Goal: Transaction & Acquisition: Purchase product/service

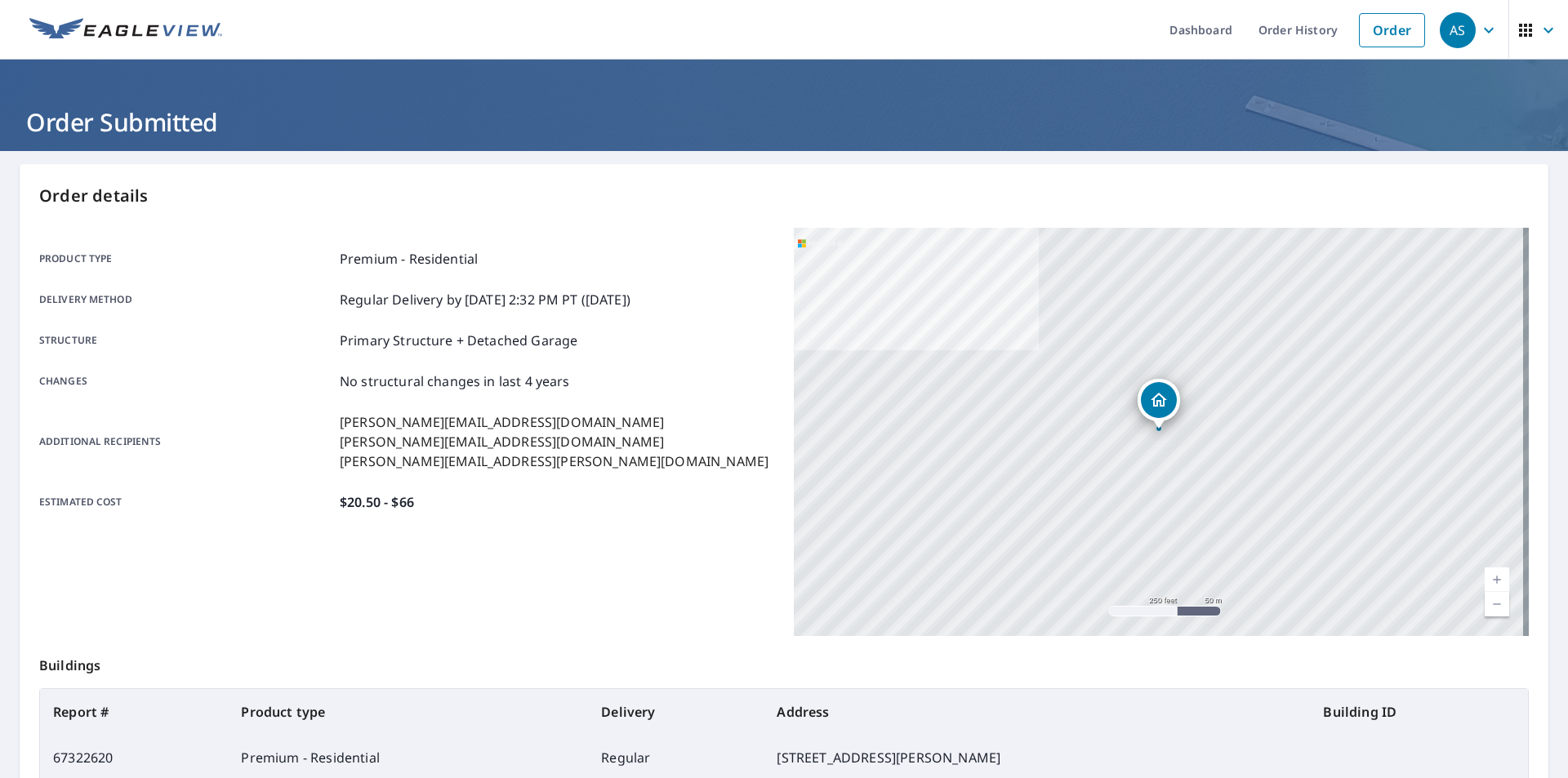
scroll to position [141, 0]
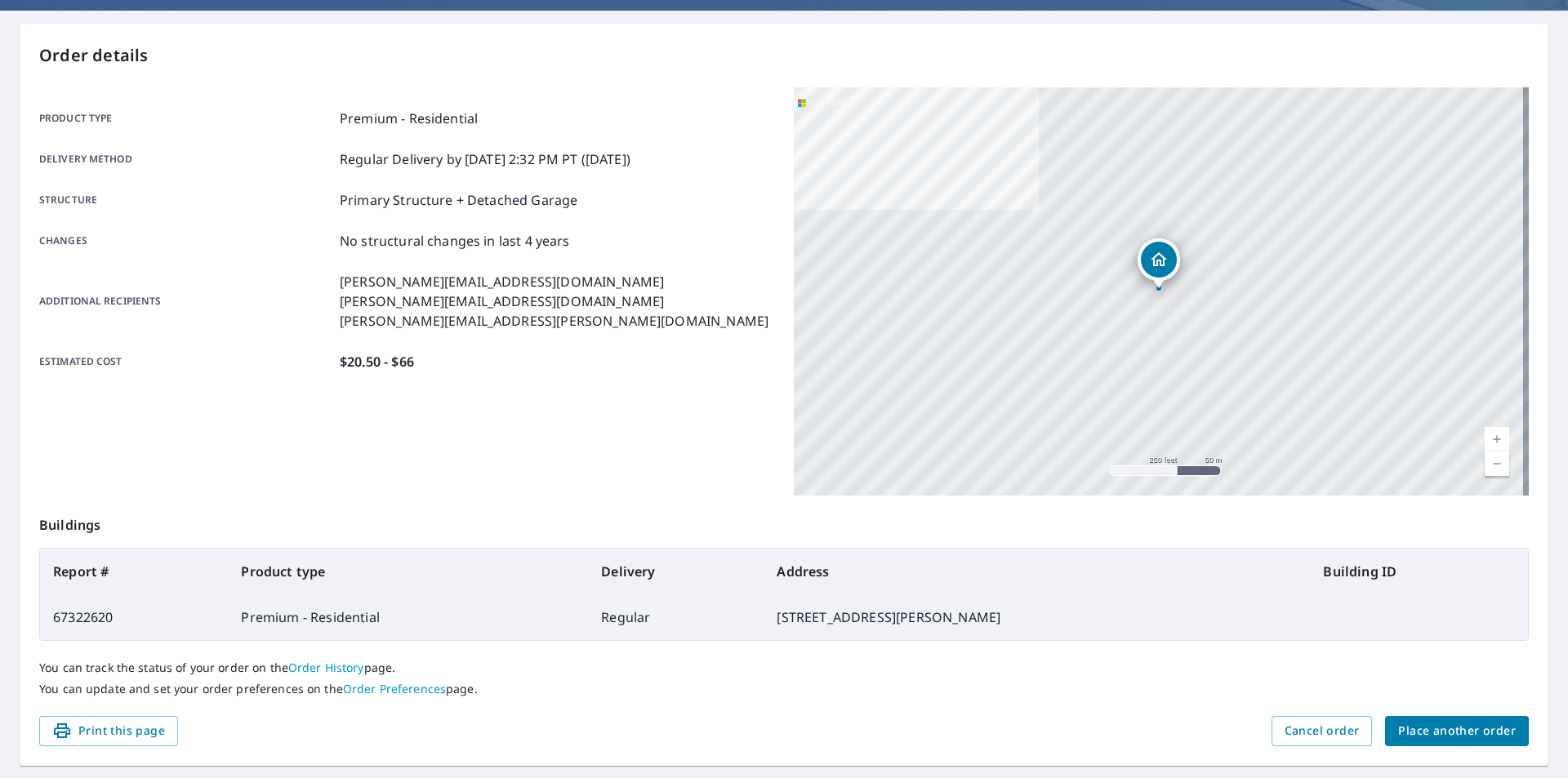
click at [1439, 725] on span "Place another order" at bounding box center [1457, 731] width 118 height 20
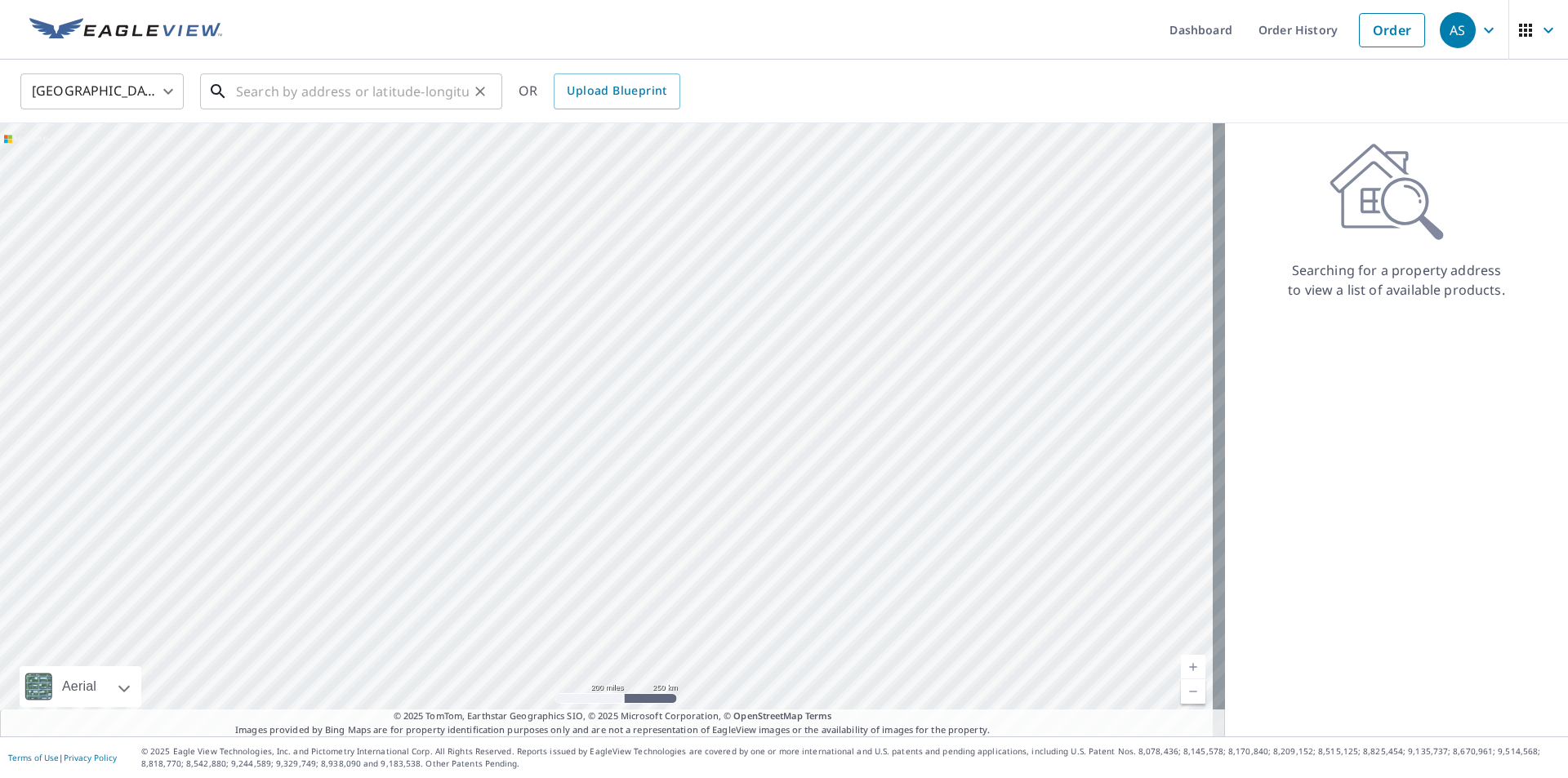
click at [309, 85] on input "text" at bounding box center [352, 91] width 233 height 46
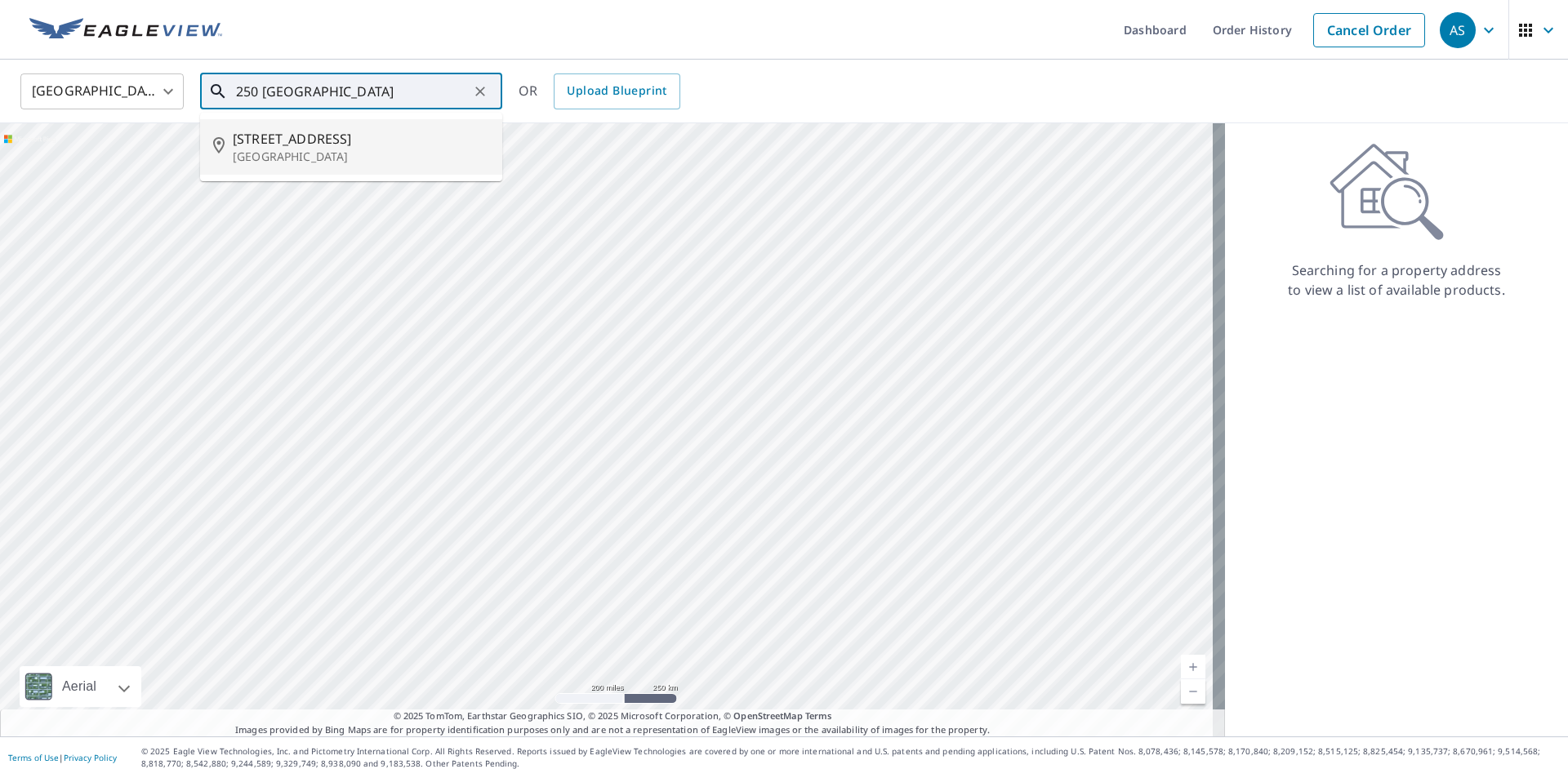
click at [326, 154] on p "[GEOGRAPHIC_DATA]" at bounding box center [361, 157] width 256 height 17
type input "[STREET_ADDRESS]"
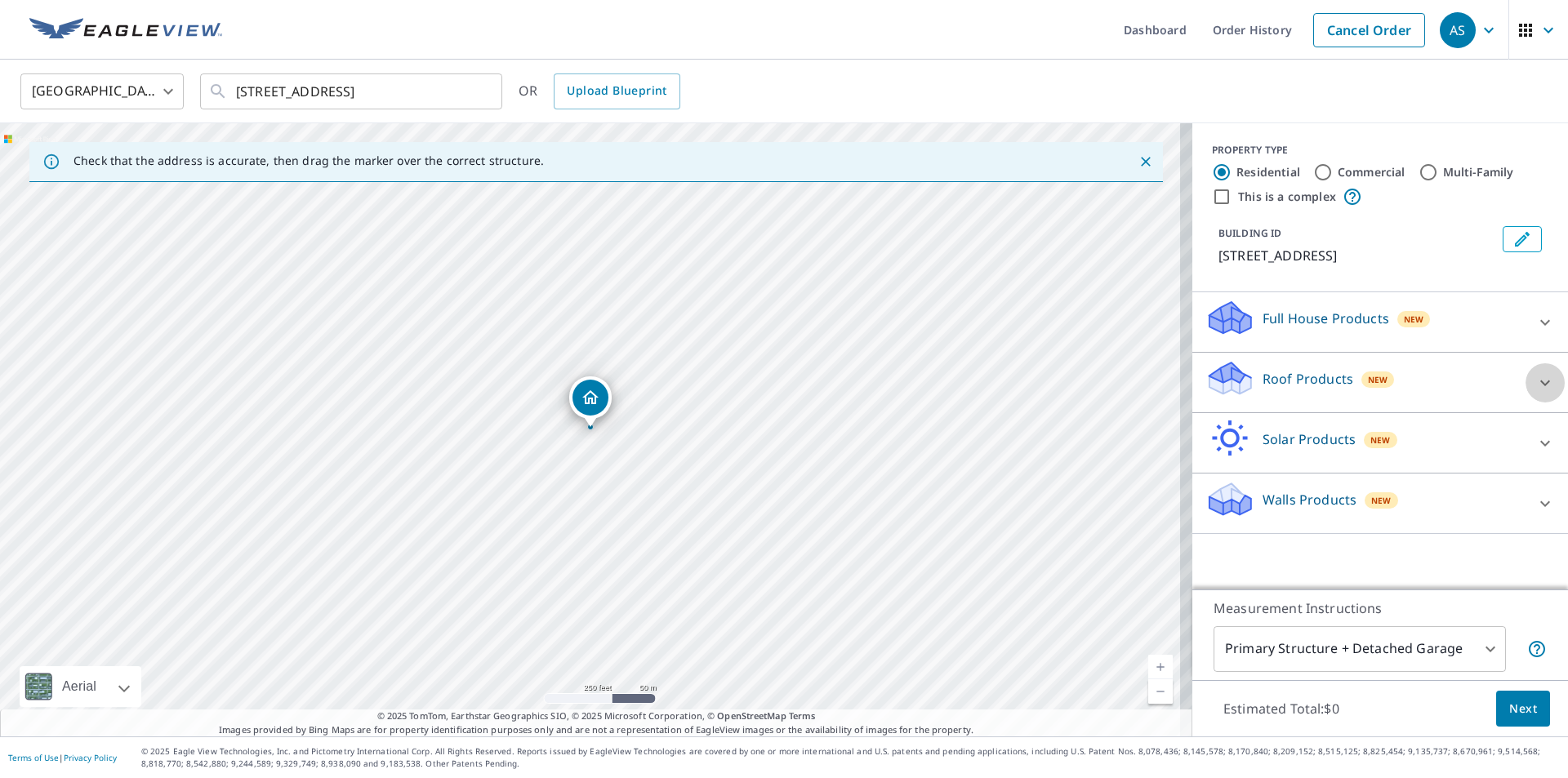
click at [1535, 393] on icon at bounding box center [1545, 382] width 19 height 19
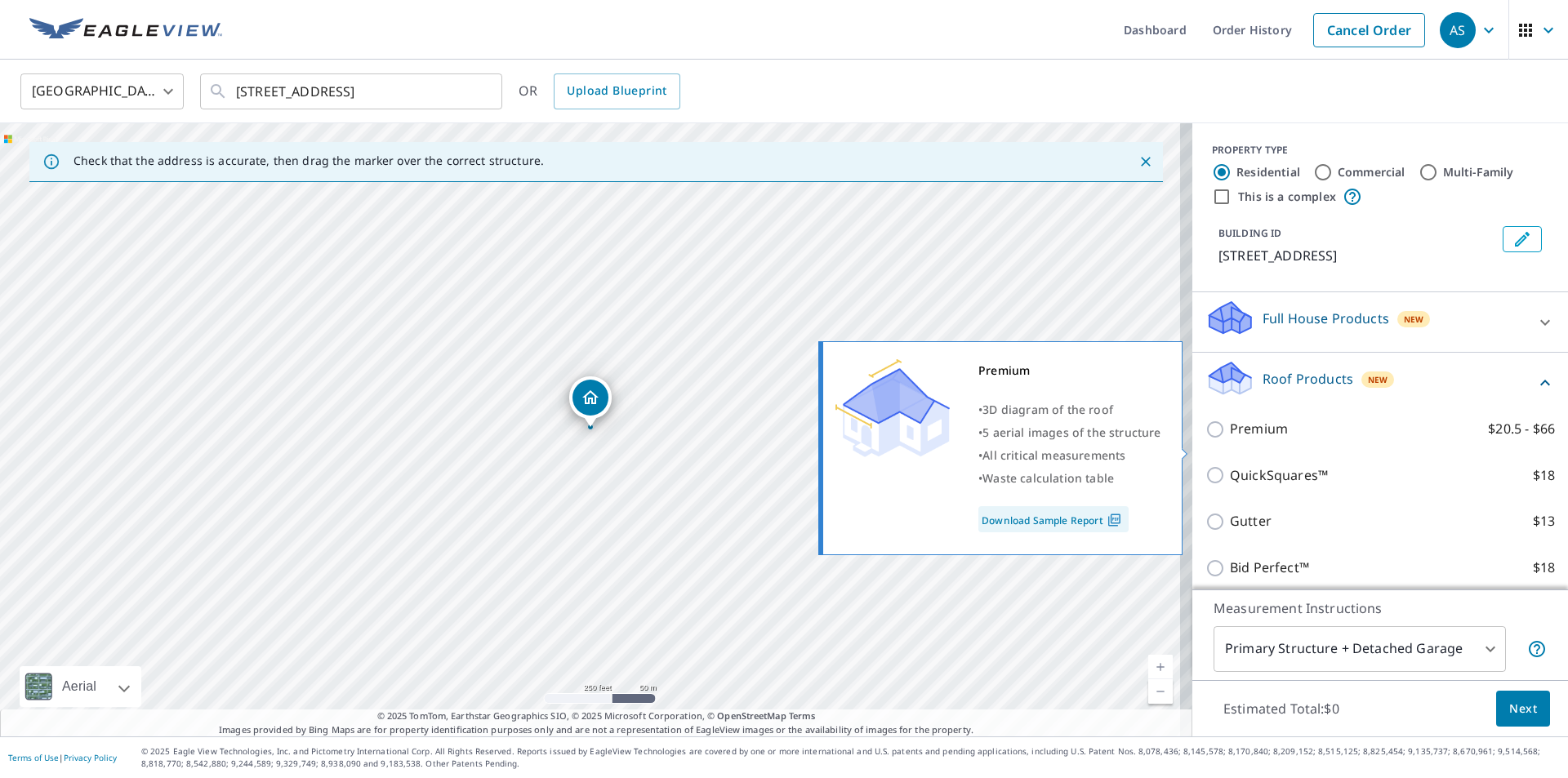
click at [1206, 439] on input "Premium $20.5 - $66" at bounding box center [1217, 429] width 24 height 19
checkbox input "true"
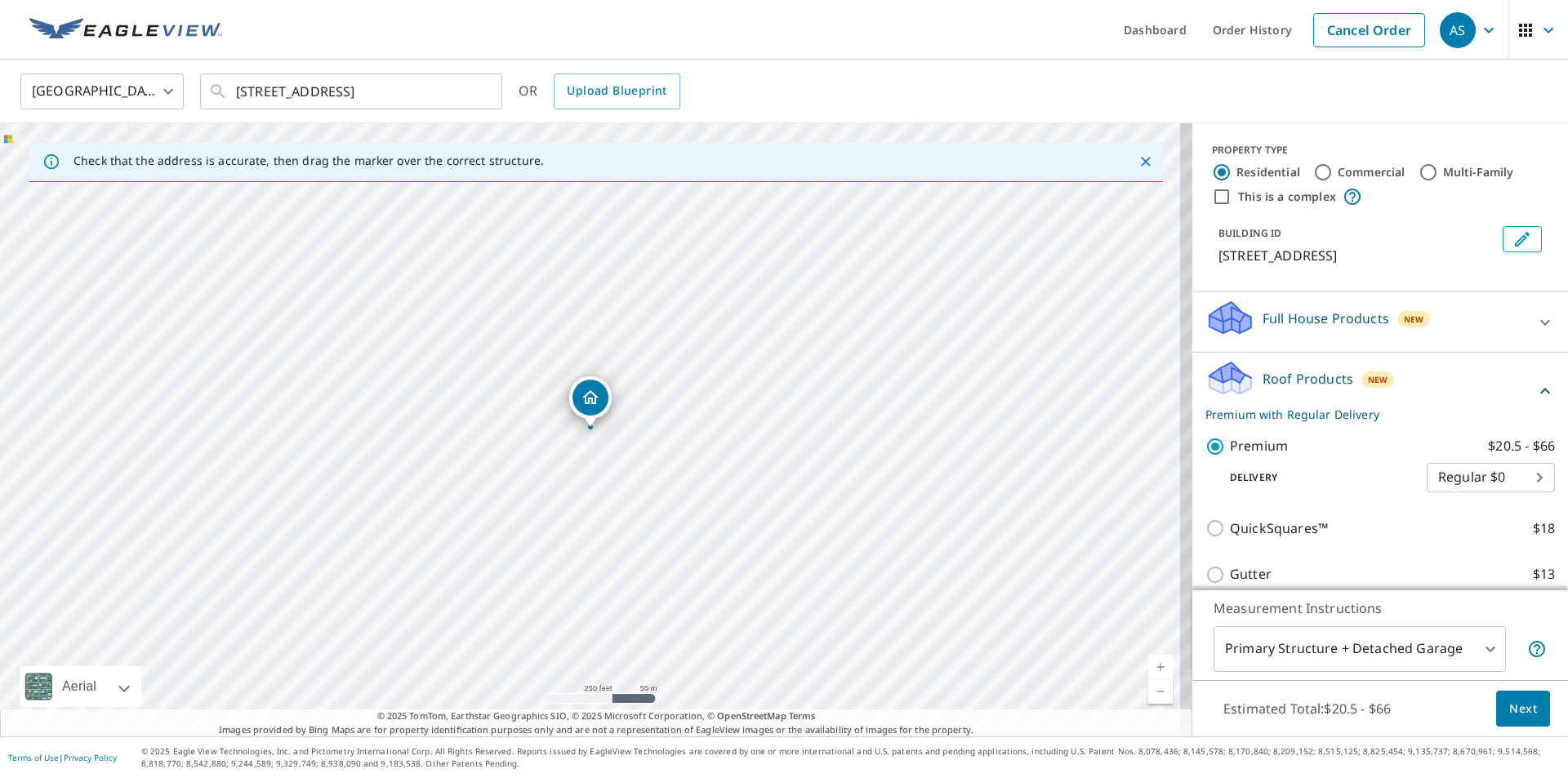
click at [1535, 401] on icon at bounding box center [1545, 391] width 19 height 19
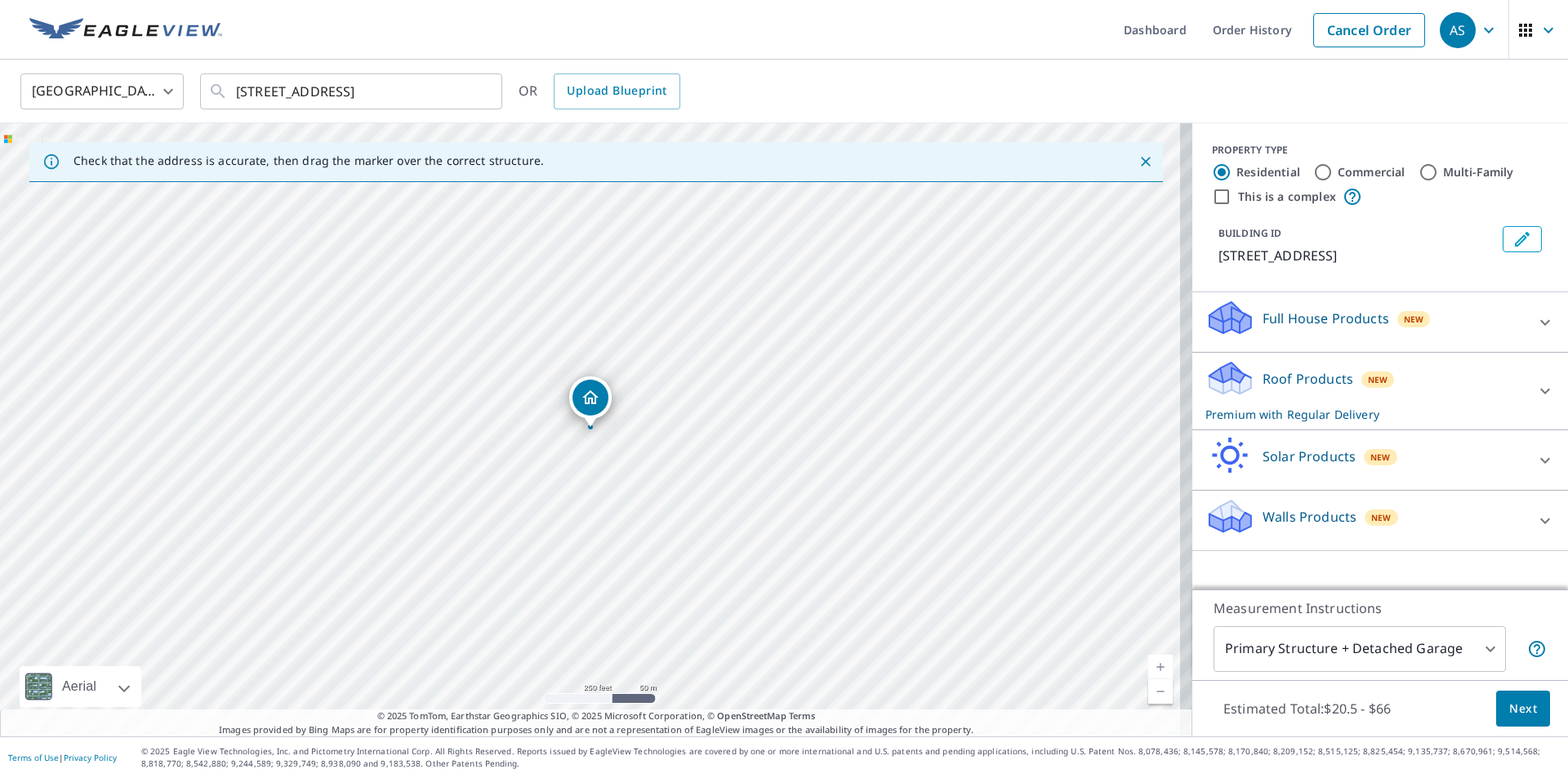
click at [1514, 715] on span "Next" at bounding box center [1523, 709] width 28 height 20
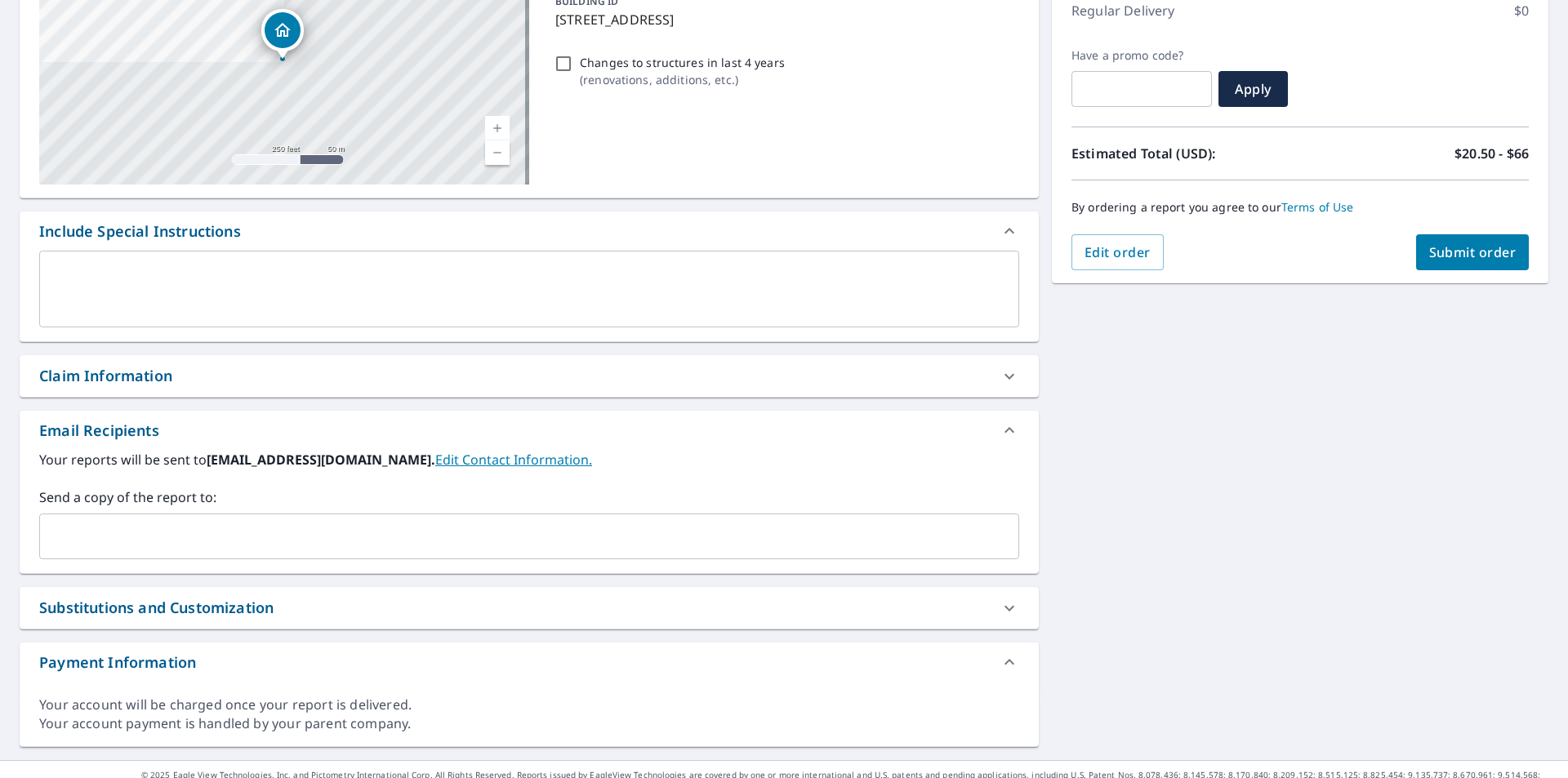
scroll to position [245, 0]
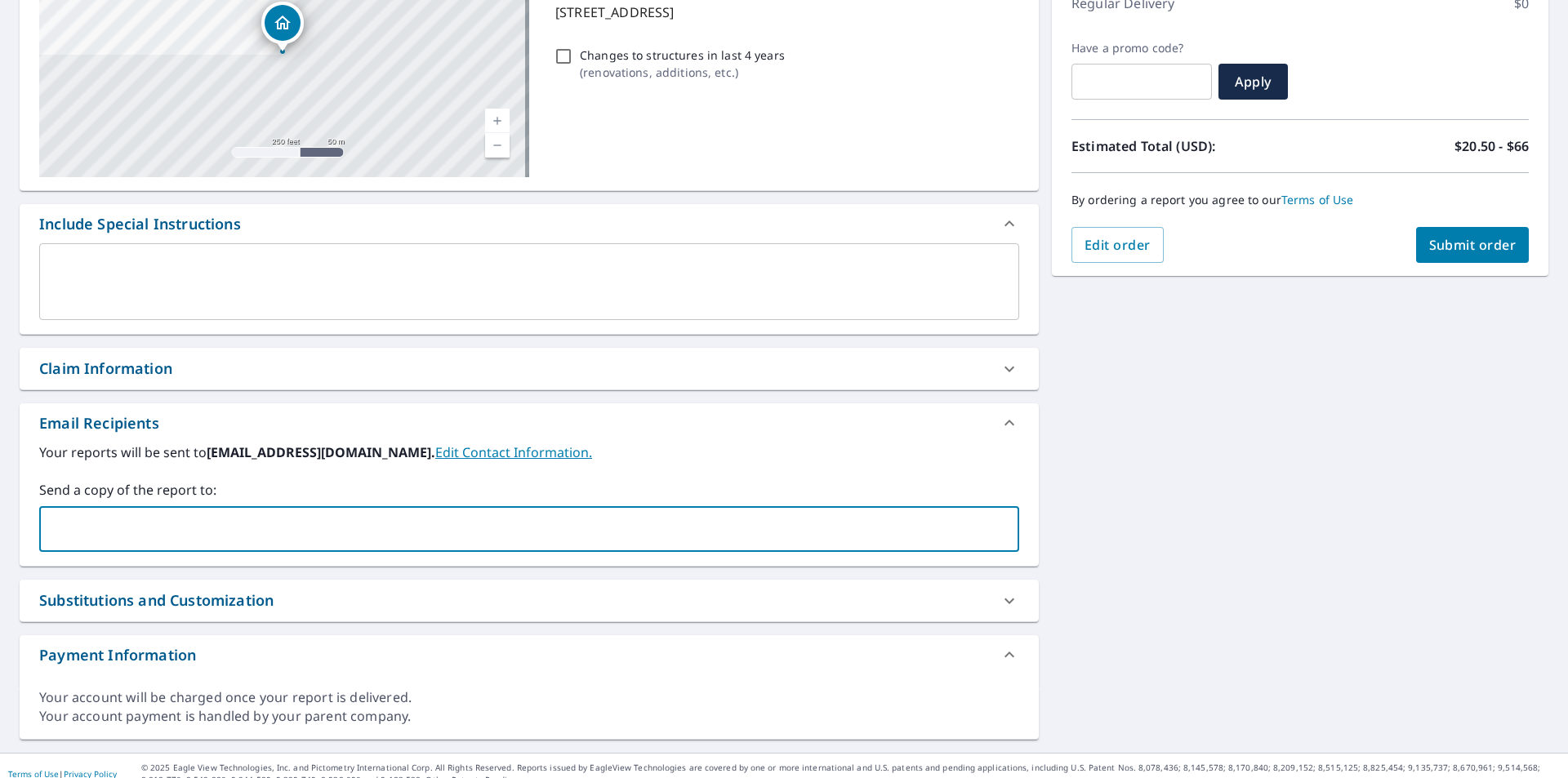
click at [189, 535] on input "text" at bounding box center [517, 529] width 940 height 31
type input "[PERSON_NAME][EMAIL_ADDRESS][DOMAIN_NAME]"
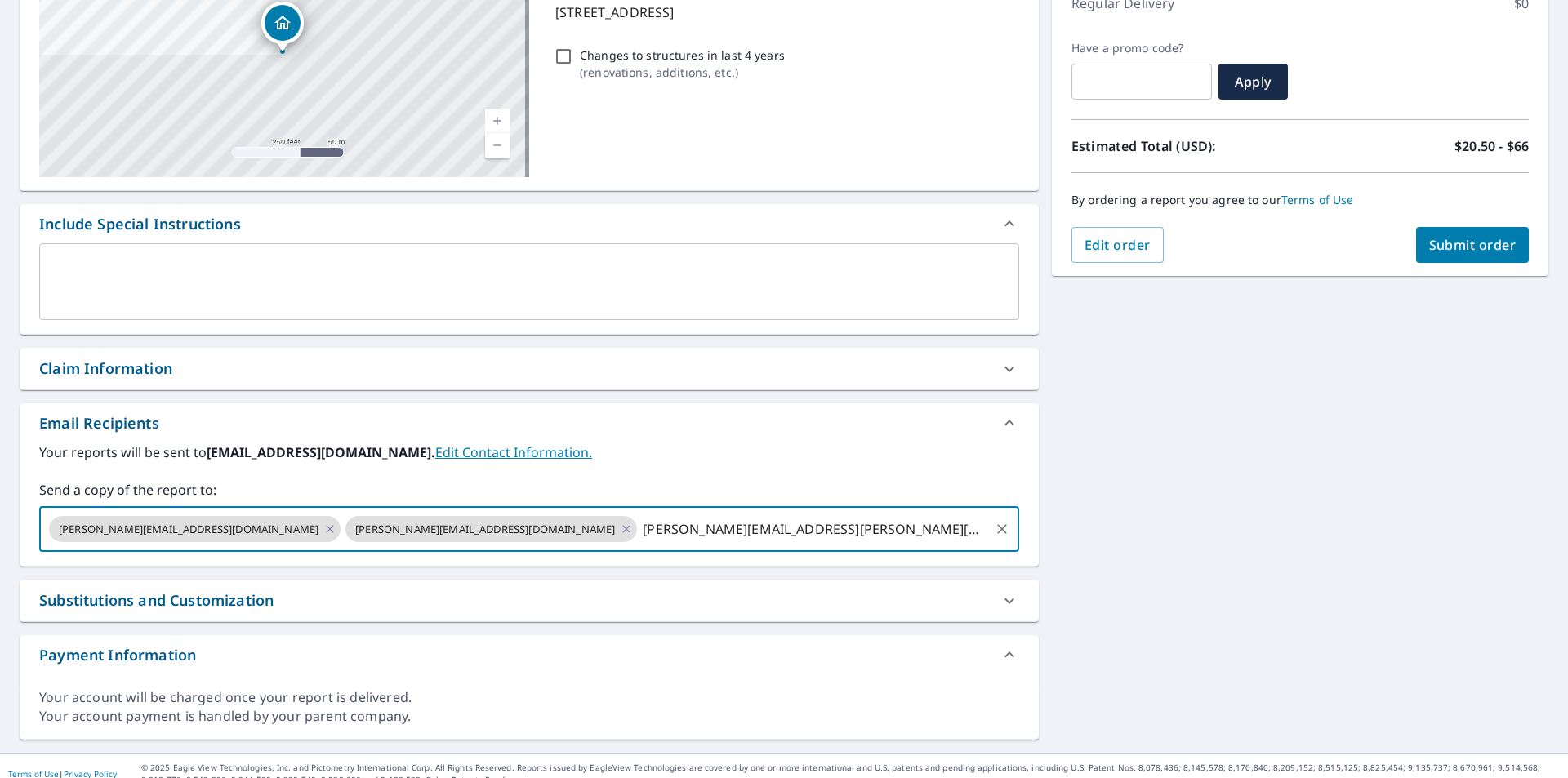
type input "[PERSON_NAME][EMAIL_ADDRESS][PERSON_NAME][DOMAIN_NAME]"
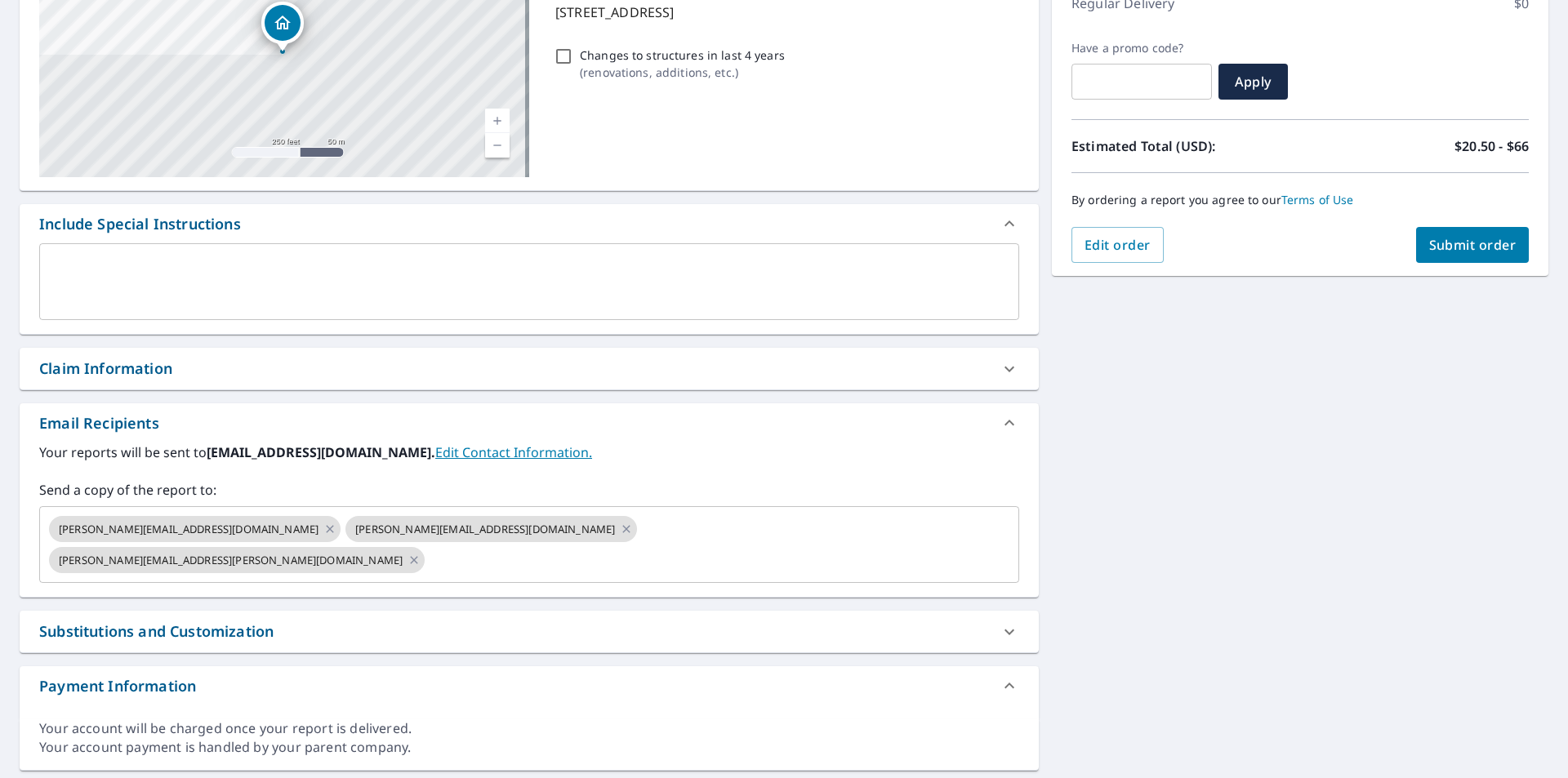
click at [1228, 484] on div "[STREET_ADDRESS] A standard road map Aerial A detailed look from above Labels L…" at bounding box center [784, 345] width 1568 height 878
click at [1141, 475] on div "[STREET_ADDRESS] A standard road map Aerial A detailed look from above Labels L…" at bounding box center [784, 345] width 1568 height 878
click at [1442, 254] on button "Submit order" at bounding box center [1473, 244] width 114 height 36
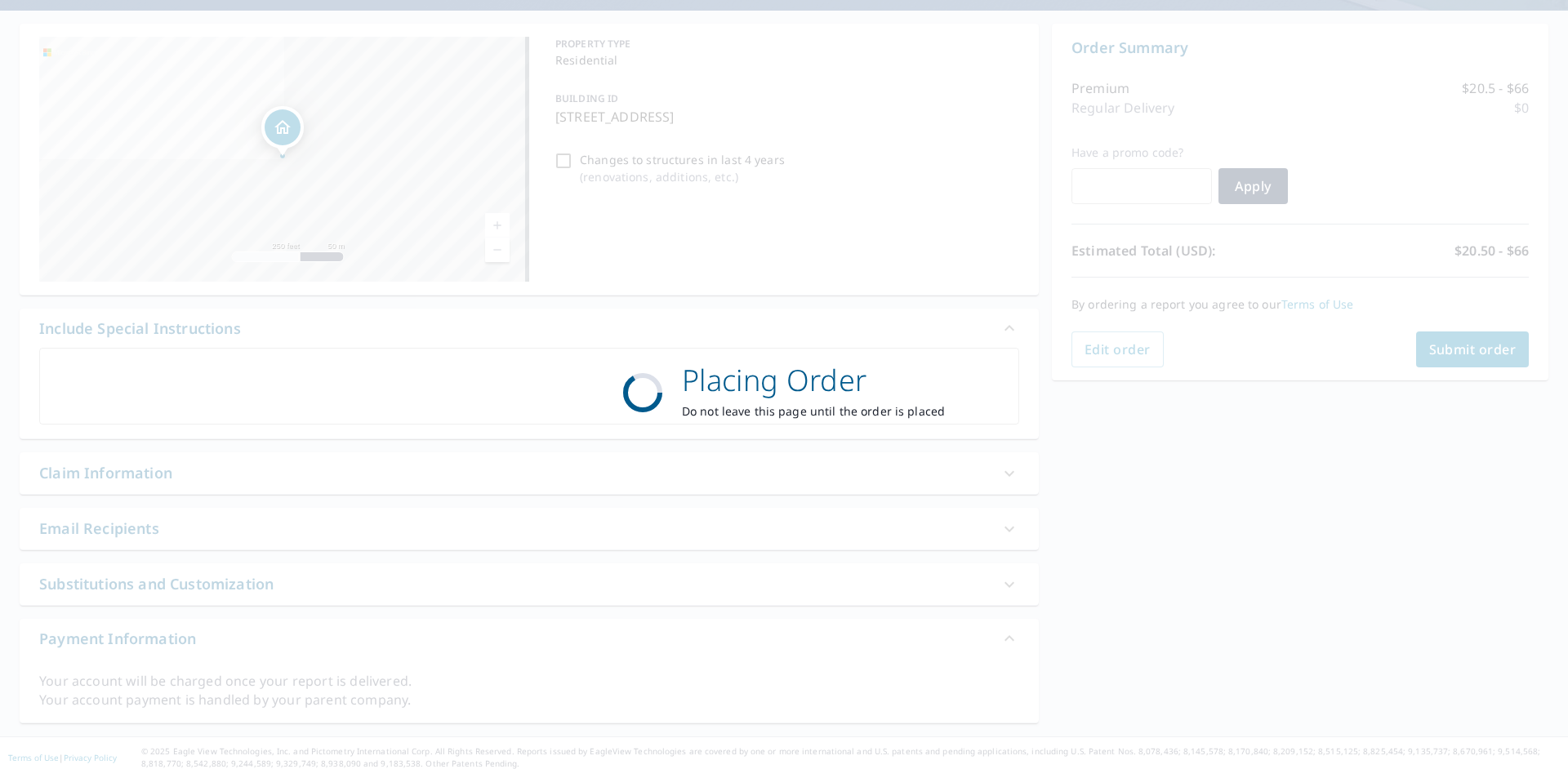
scroll to position [141, 0]
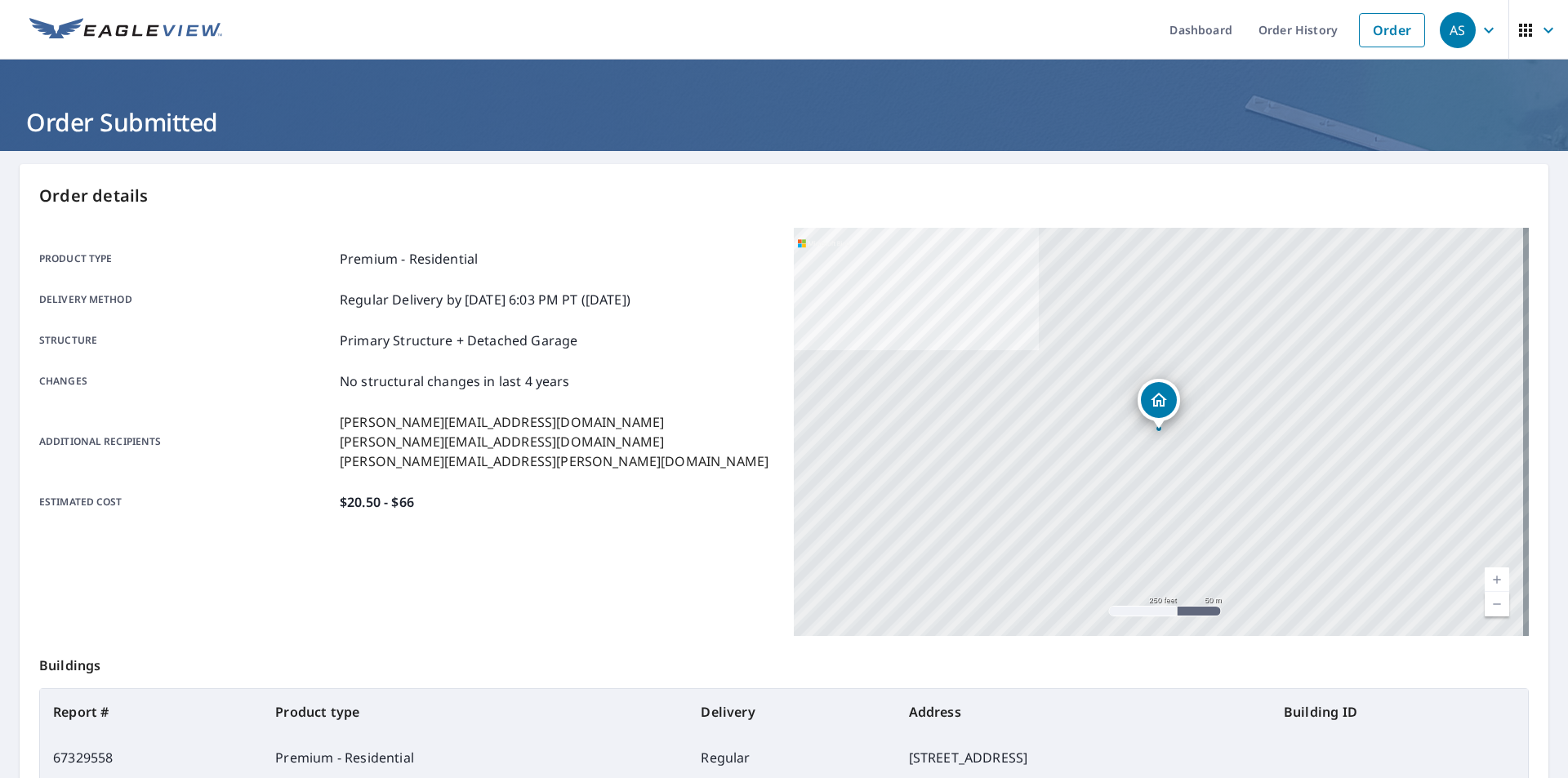
click at [445, 421] on p "[PERSON_NAME][EMAIL_ADDRESS][DOMAIN_NAME]" at bounding box center [554, 422] width 428 height 19
